Goal: Transaction & Acquisition: Purchase product/service

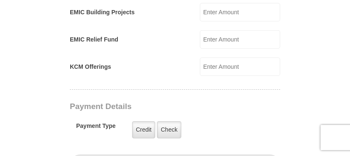
scroll to position [593, 0]
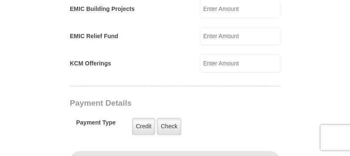
radio input "true"
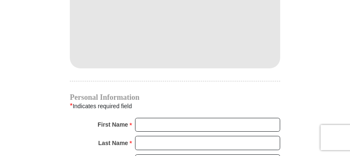
scroll to position [770, 0]
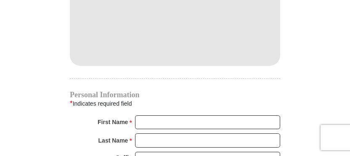
type input "220.00"
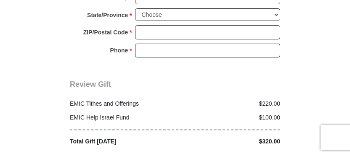
scroll to position [1025, 0]
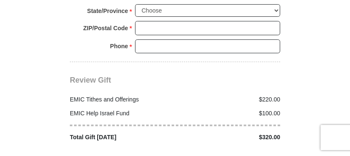
type input "100.00"
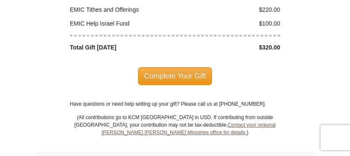
scroll to position [1124, 0]
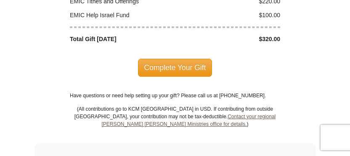
type input "[PERSON_NAME]"
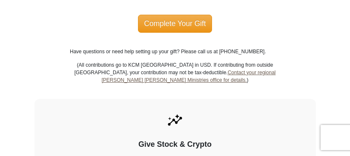
scroll to position [1170, 0]
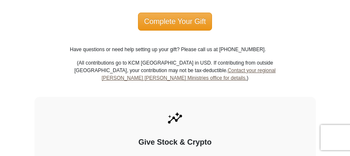
type input "Caves"
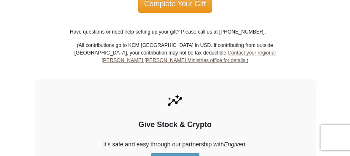
scroll to position [1198, 0]
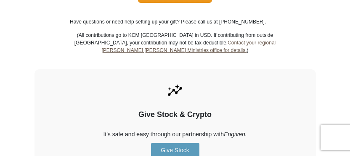
type input "[EMAIL_ADDRESS][DOMAIN_NAME]"
type input "[STREET_ADDRESS]"
type input "COVINA"
select select "CA"
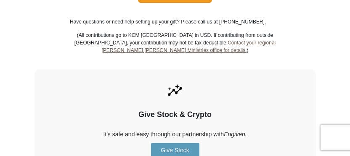
type input "91724"
type input "6268269388"
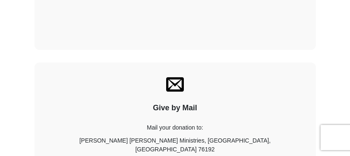
scroll to position [1525, 0]
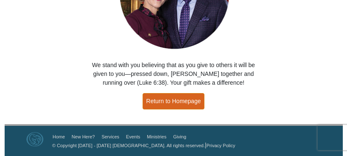
scroll to position [196, 0]
